Goal: Transaction & Acquisition: Purchase product/service

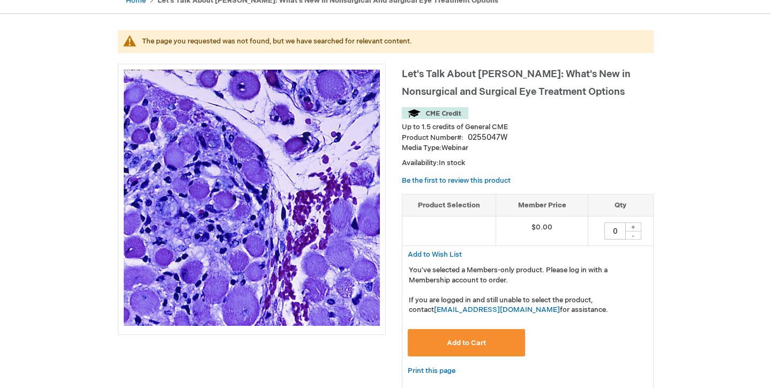
scroll to position [115, 0]
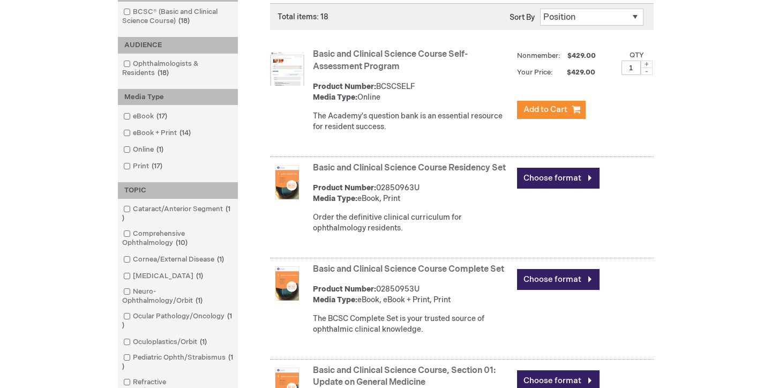
scroll to position [197, 0]
click at [276, 72] on img at bounding box center [287, 69] width 34 height 34
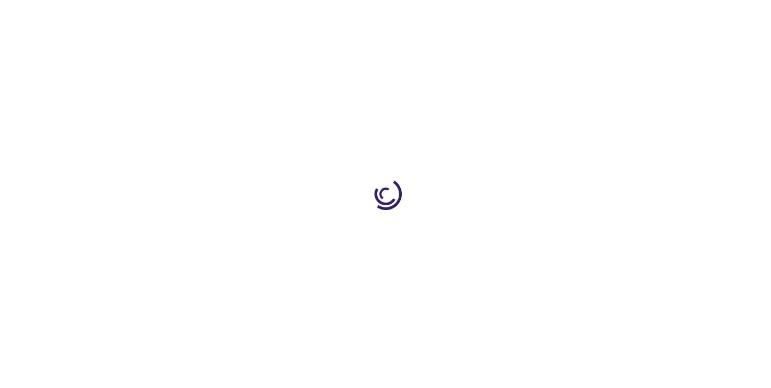
type input "1"
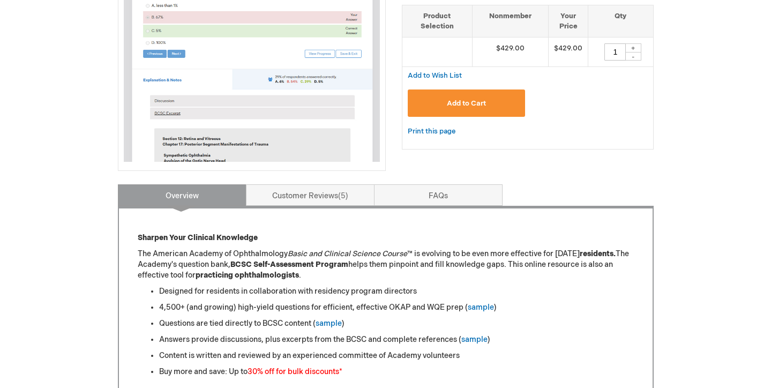
scroll to position [269, 0]
click at [332, 319] on link "sample" at bounding box center [329, 323] width 26 height 9
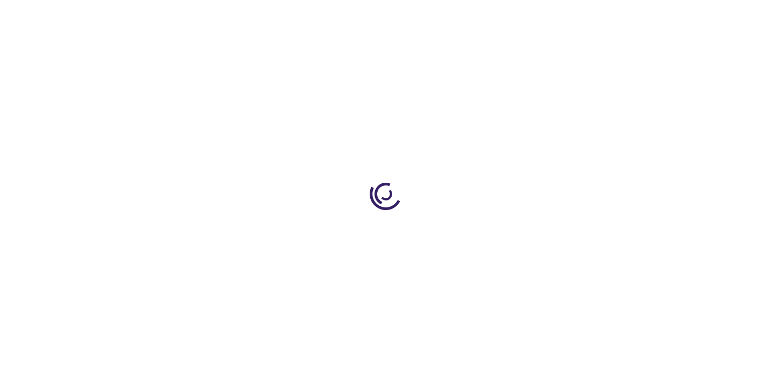
scroll to position [262, 0]
type input "1"
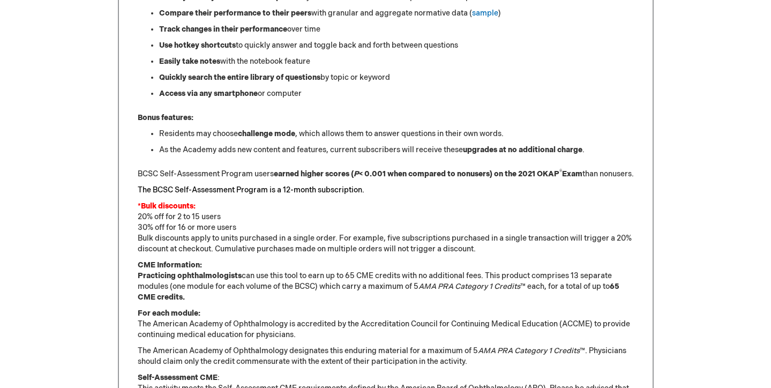
scroll to position [745, 0]
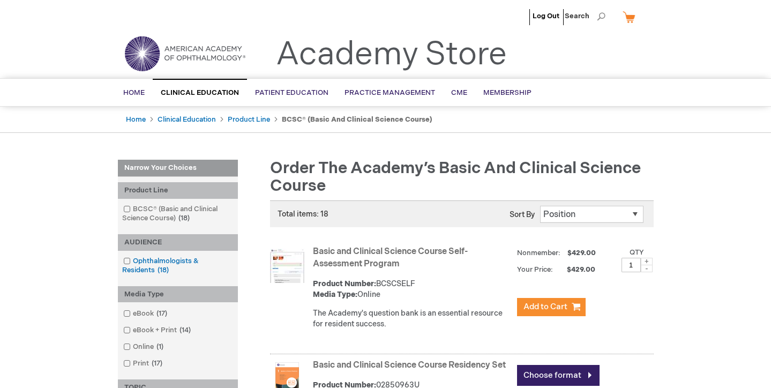
click at [133, 261] on span at bounding box center [133, 261] width 0 height 9
